Goal: Find specific page/section: Find specific page/section

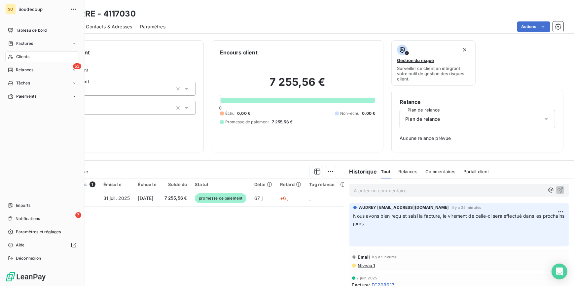
click at [28, 57] on span "Clients" at bounding box center [22, 57] width 13 height 6
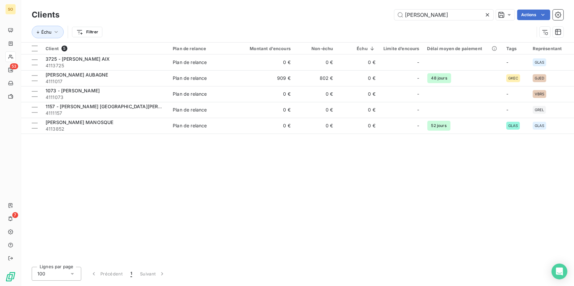
drag, startPoint x: 487, startPoint y: 13, endPoint x: 382, endPoint y: 40, distance: 108.4
click at [487, 13] on icon at bounding box center [487, 15] width 7 height 7
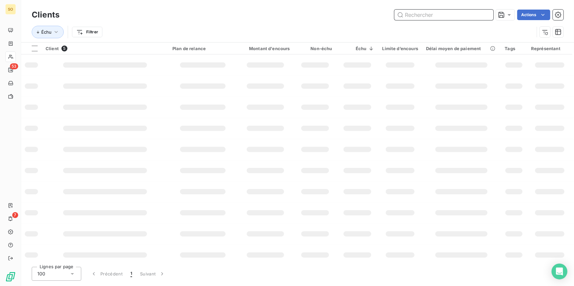
click at [451, 16] on input "text" at bounding box center [444, 15] width 99 height 11
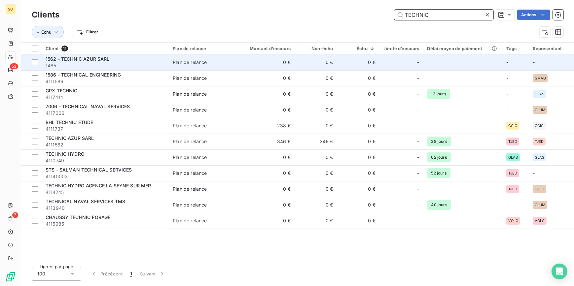
type input "TECHNIC"
click at [126, 65] on span "1485" at bounding box center [105, 65] width 119 height 7
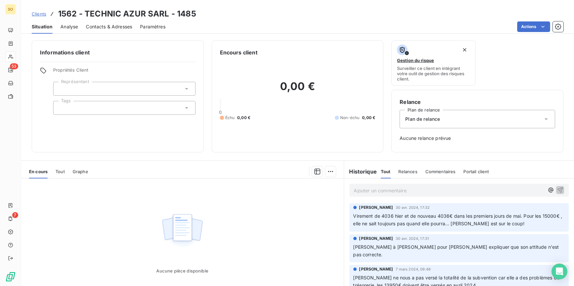
click at [127, 25] on span "Contacts & Adresses" at bounding box center [109, 26] width 46 height 7
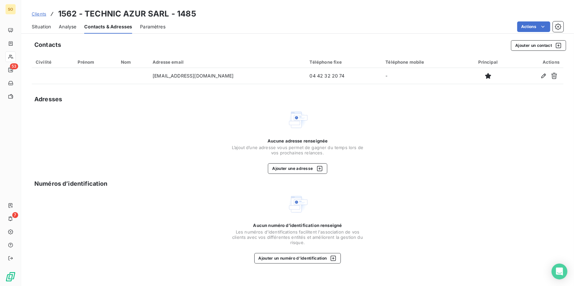
click at [41, 25] on span "Situation" at bounding box center [41, 26] width 19 height 7
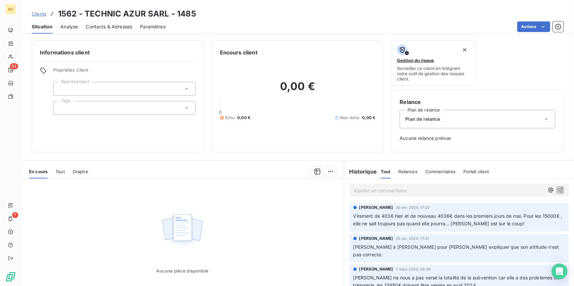
scroll to position [30, 0]
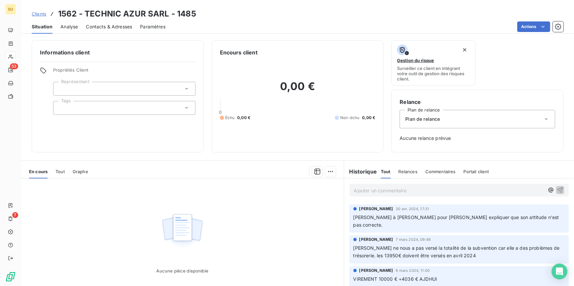
click at [38, 13] on span "Clients" at bounding box center [39, 13] width 15 height 5
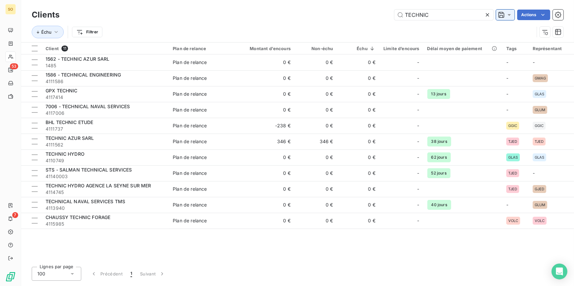
drag, startPoint x: 401, startPoint y: 12, endPoint x: 512, endPoint y: 19, distance: 110.7
click at [512, 19] on div "TECHNIC Actions" at bounding box center [315, 15] width 496 height 11
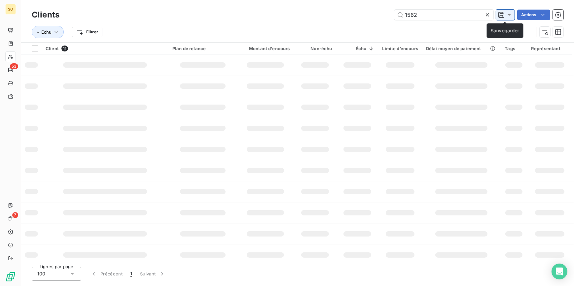
type input "1562"
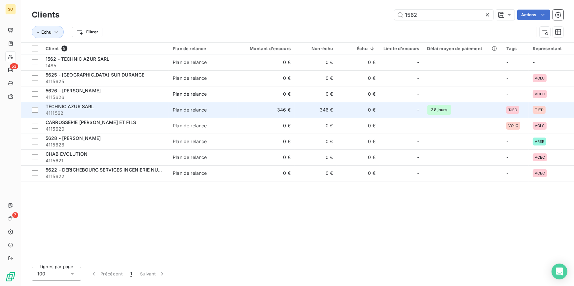
click at [245, 107] on td "346 €" at bounding box center [266, 110] width 57 height 16
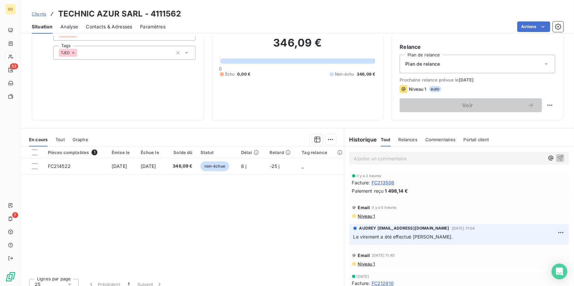
scroll to position [60, 0]
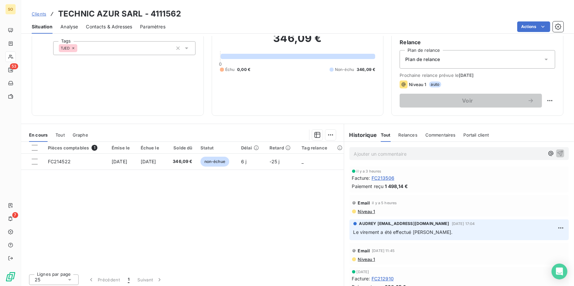
click at [368, 155] on p "Ajouter un commentaire ﻿" at bounding box center [449, 154] width 191 height 8
